Goal: Information Seeking & Learning: Learn about a topic

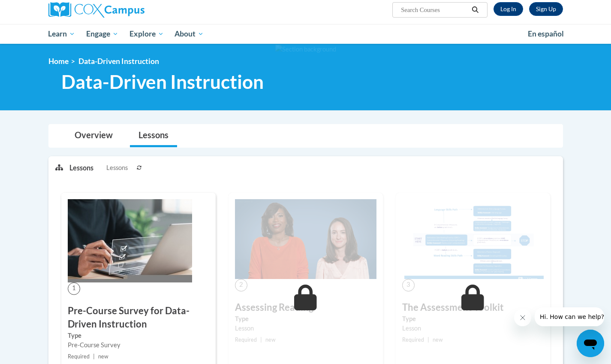
scroll to position [33, 0]
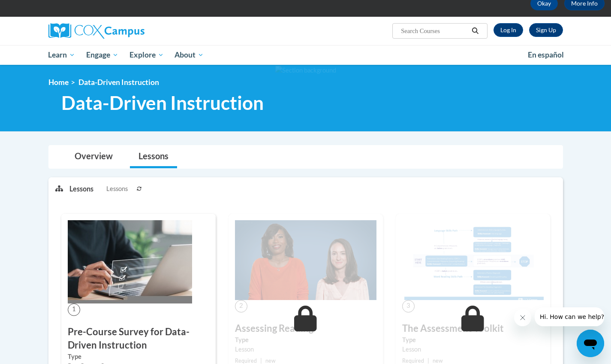
scroll to position [36, 0]
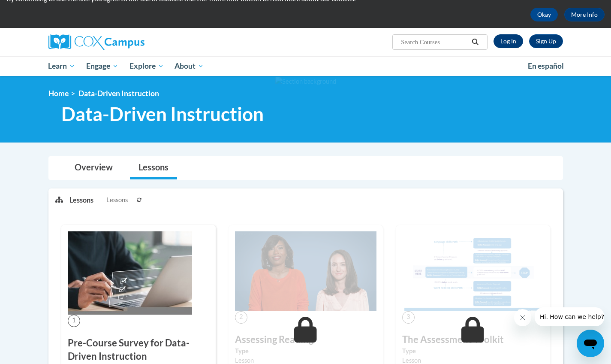
click at [508, 42] on link "Log In" at bounding box center [509, 41] width 30 height 14
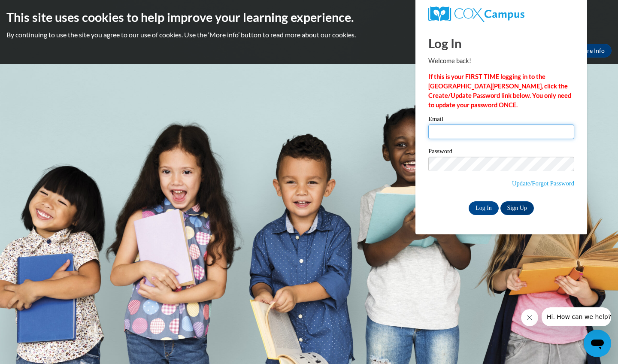
type input "samantha.burd2@gmail.com"
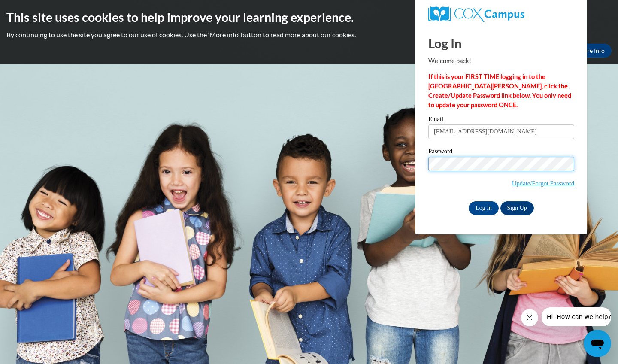
click at [482, 207] on input "Log In" at bounding box center [483, 208] width 30 height 14
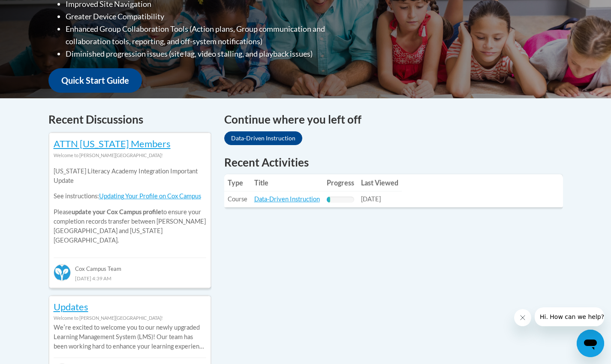
scroll to position [353, 0]
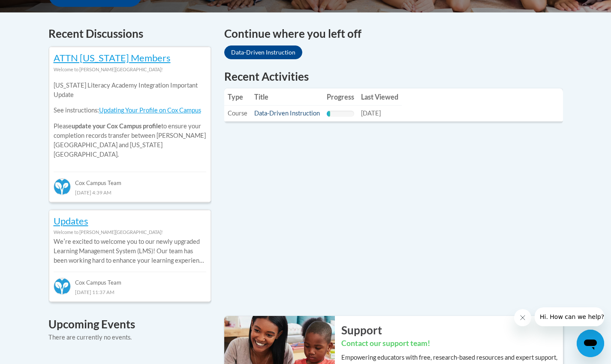
click at [273, 112] on link "Data-Driven Instruction" at bounding box center [287, 112] width 66 height 7
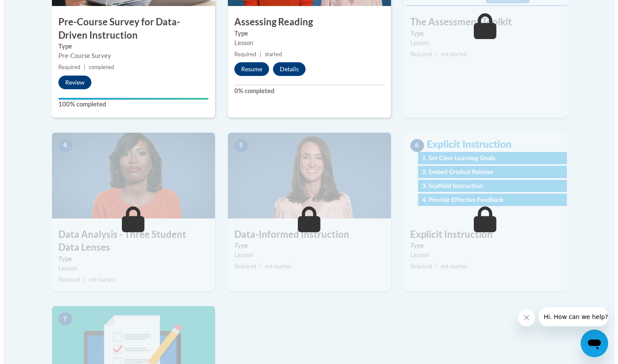
scroll to position [315, 0]
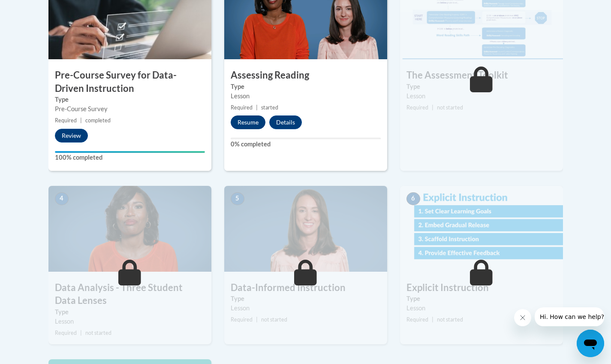
click at [243, 119] on button "Resume" at bounding box center [248, 122] width 35 height 14
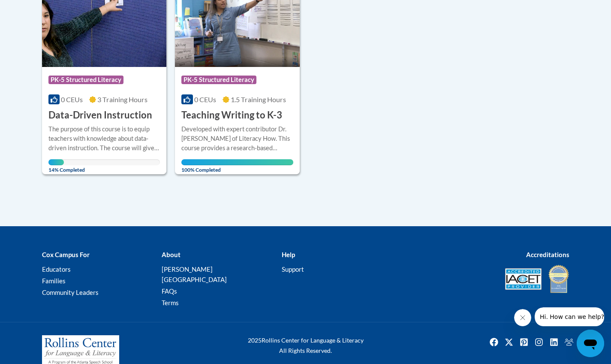
scroll to position [478, 0]
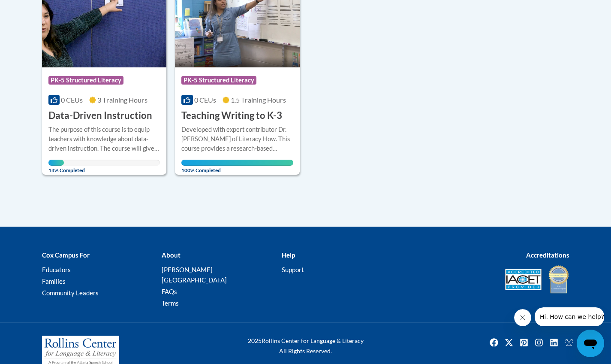
click at [75, 111] on h3 "Data-Driven Instruction" at bounding box center [100, 115] width 104 height 13
